Goal: Information Seeking & Learning: Understand process/instructions

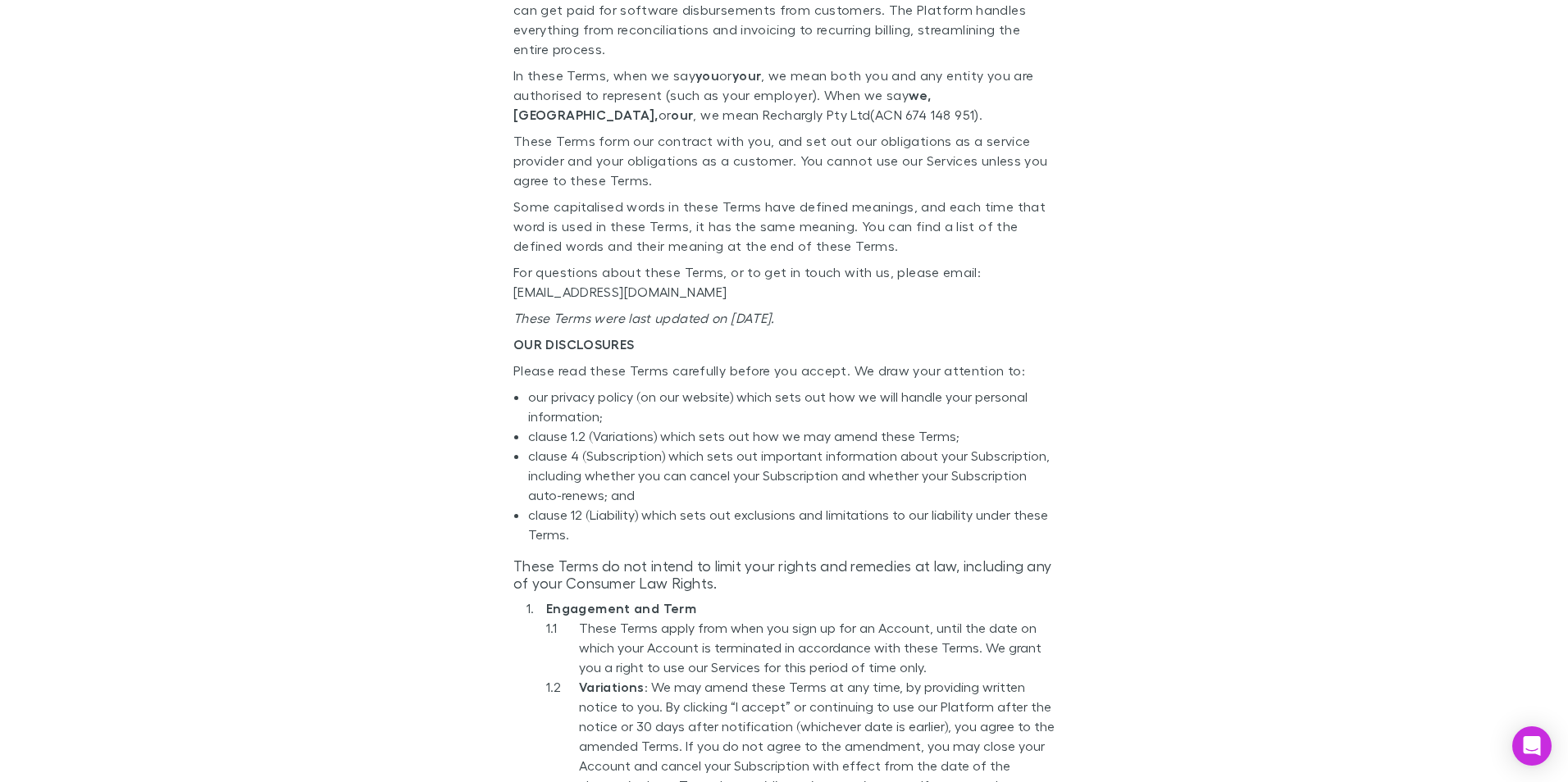
scroll to position [410, 0]
click at [833, 519] on li "clause 12 (Liability) which sets out exclusions and limitations to our liabilit…" at bounding box center [791, 521] width 526 height 39
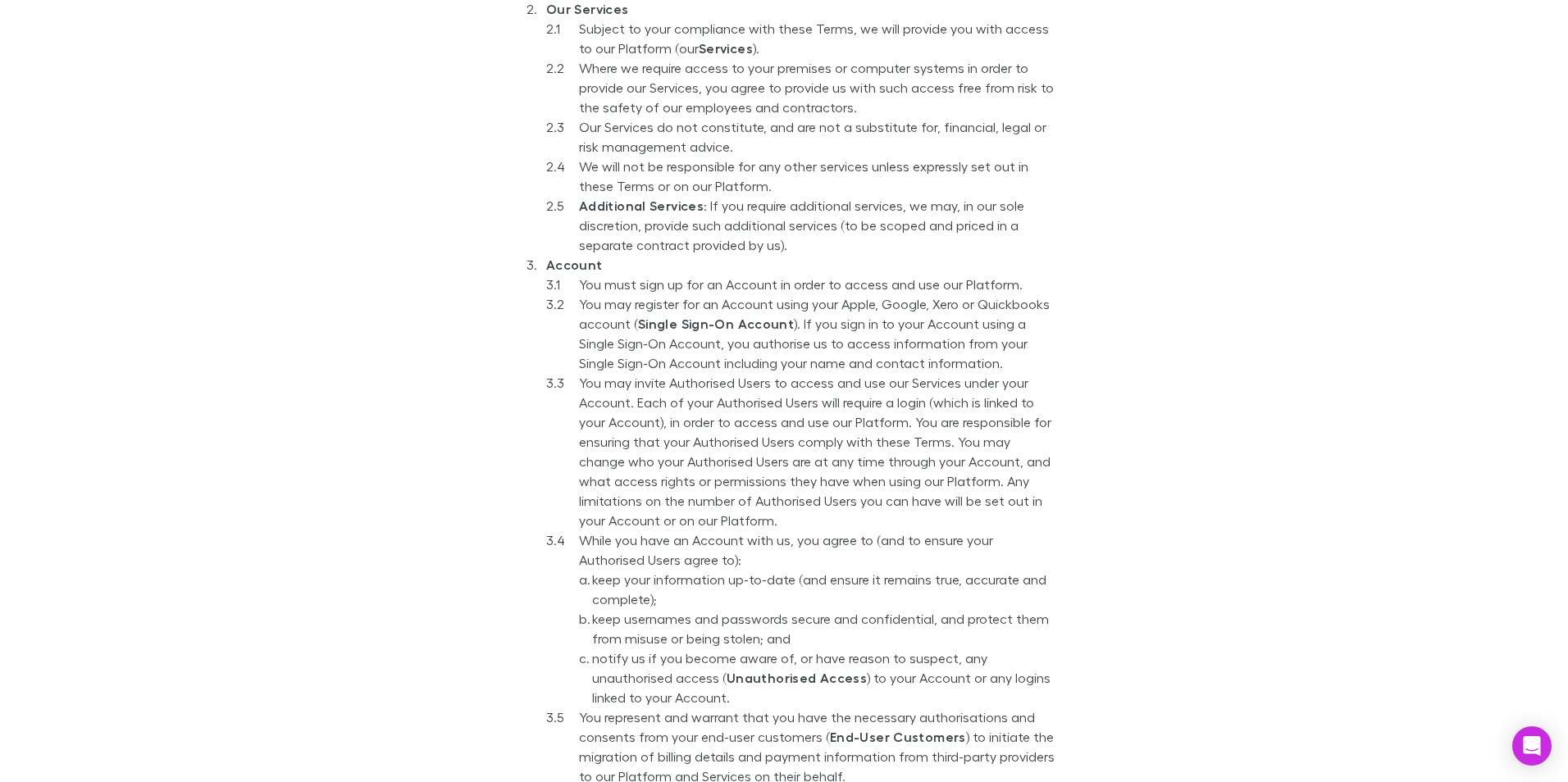
scroll to position [1312, 0]
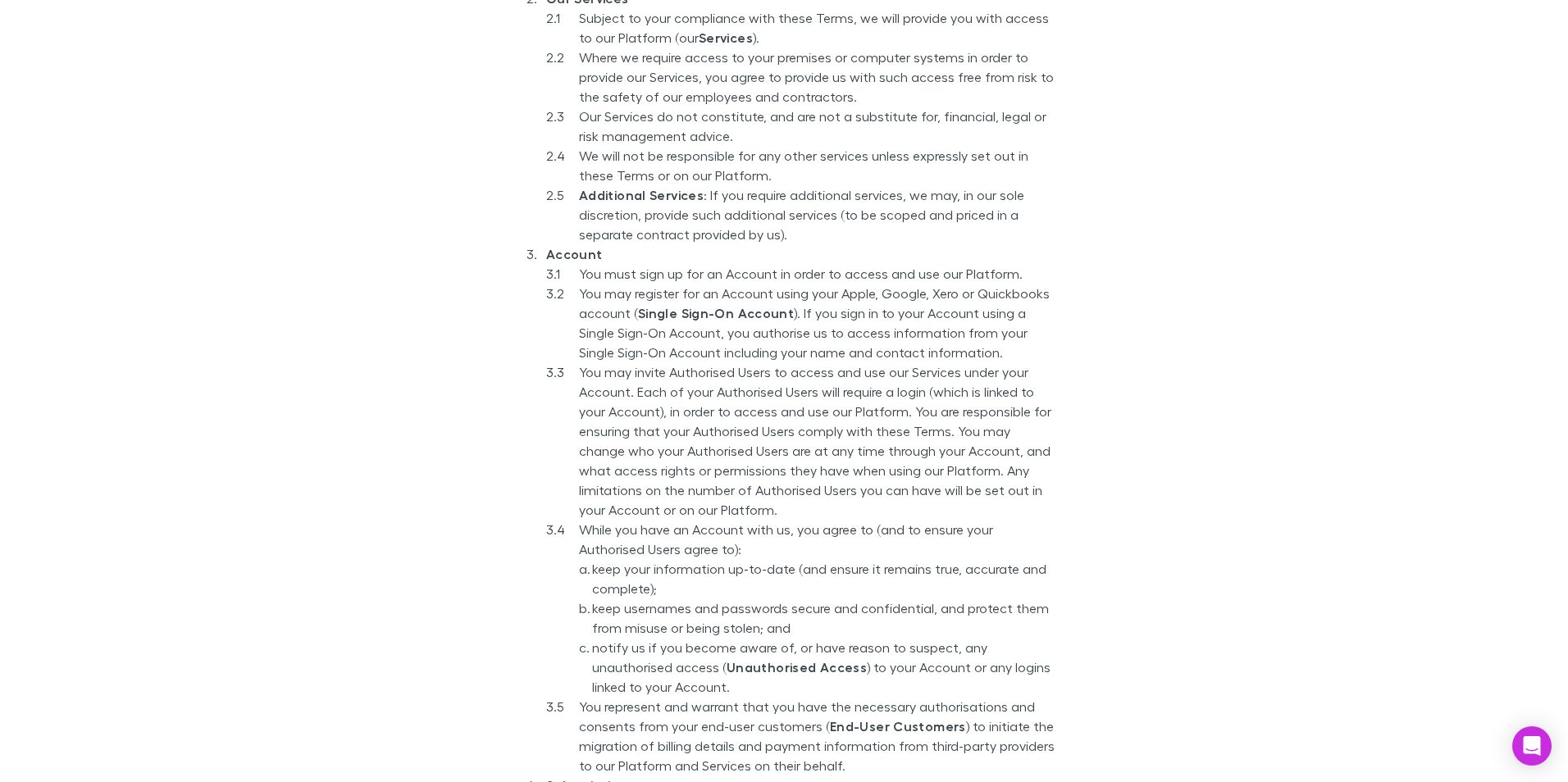
click at [710, 305] on strong "Single Sign-On Account" at bounding box center [715, 312] width 156 height 16
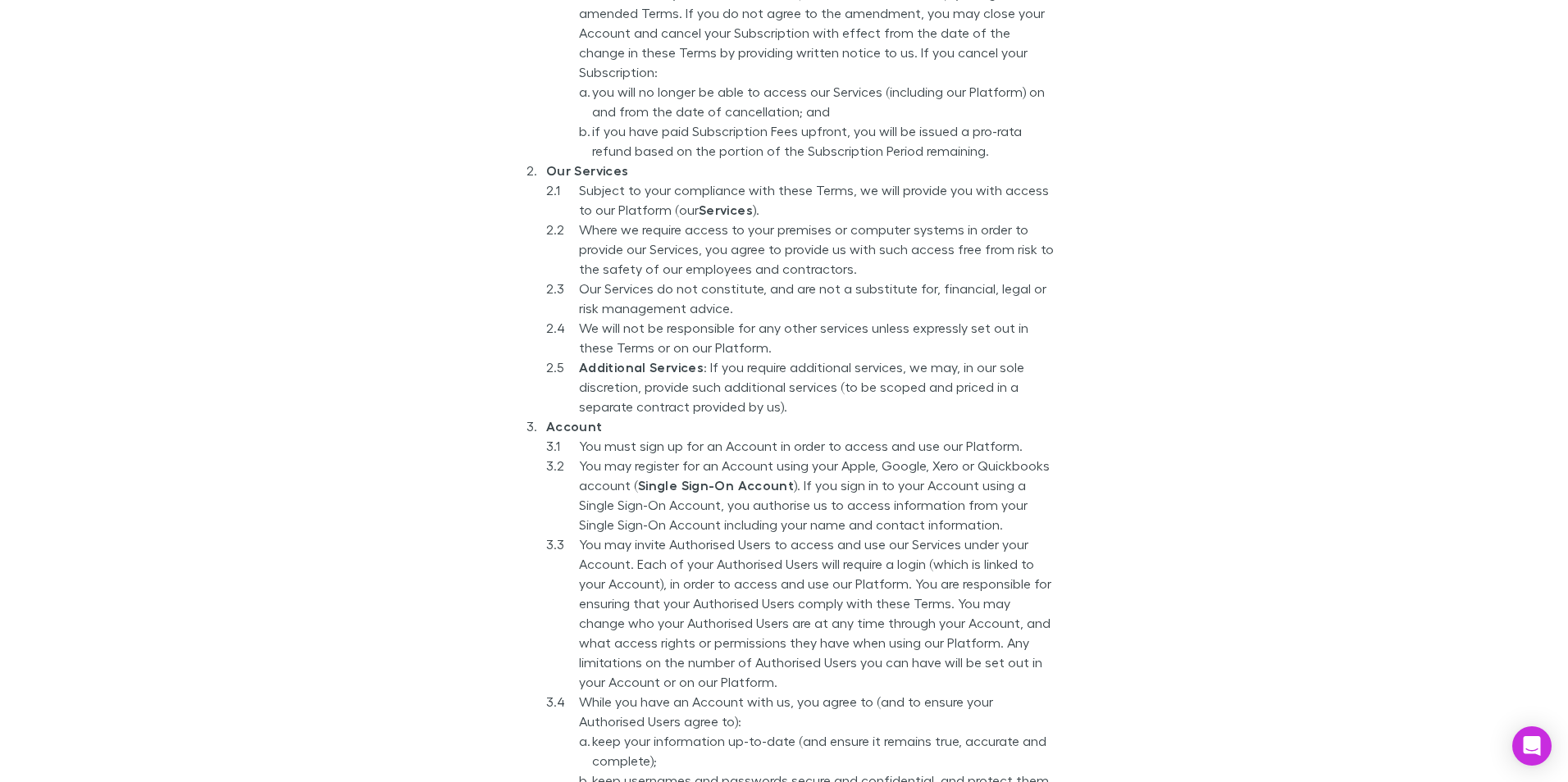
scroll to position [4, 0]
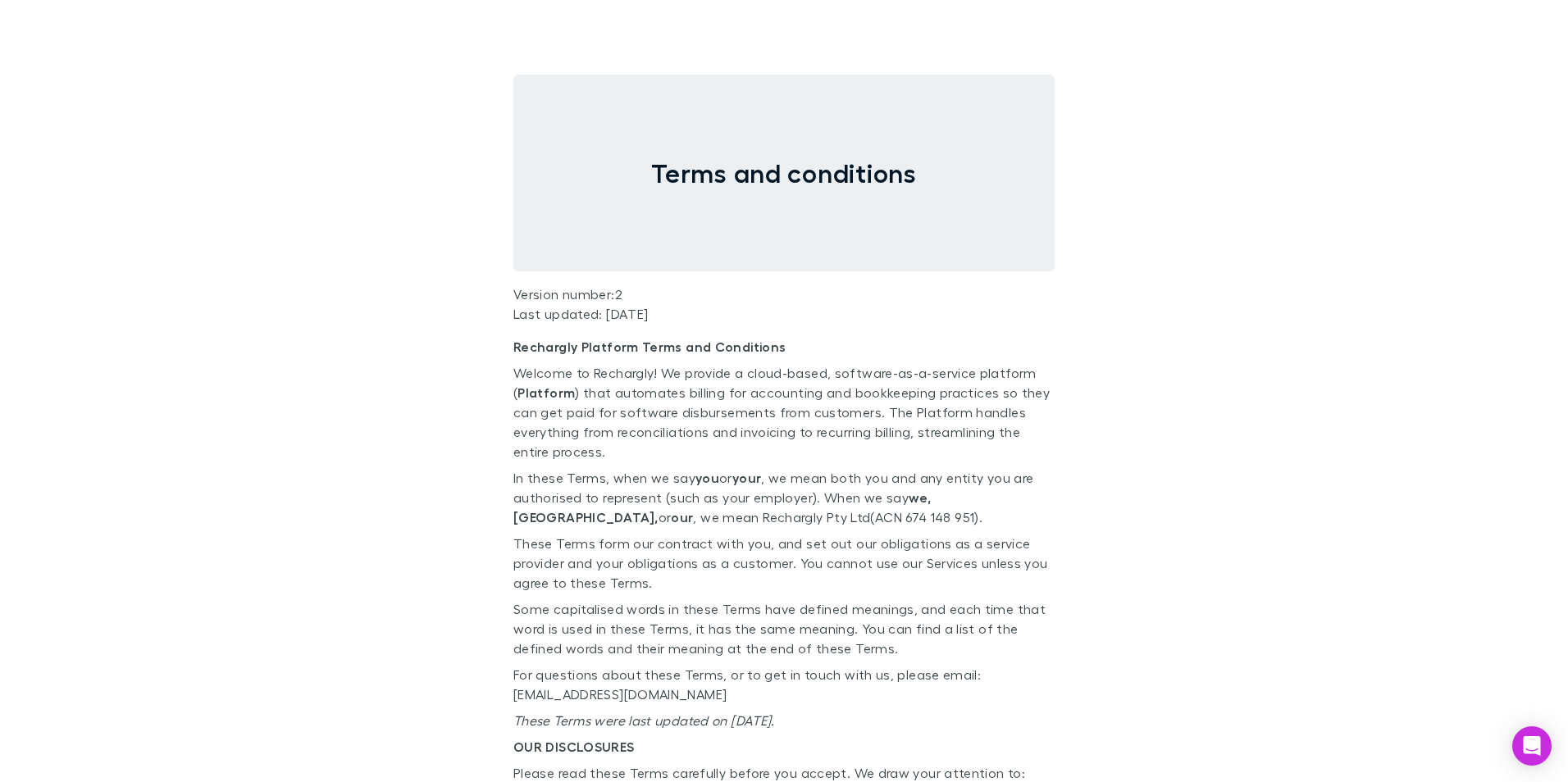
drag, startPoint x: 257, startPoint y: 479, endPoint x: 252, endPoint y: 455, distance: 24.5
click at [257, 479] on main "Terms and conditions Version number: 2 Last updated: [DATE] Rechargly Platform …" at bounding box center [784, 391] width 1568 height 782
